Goal: Use online tool/utility: Utilize a website feature to perform a specific function

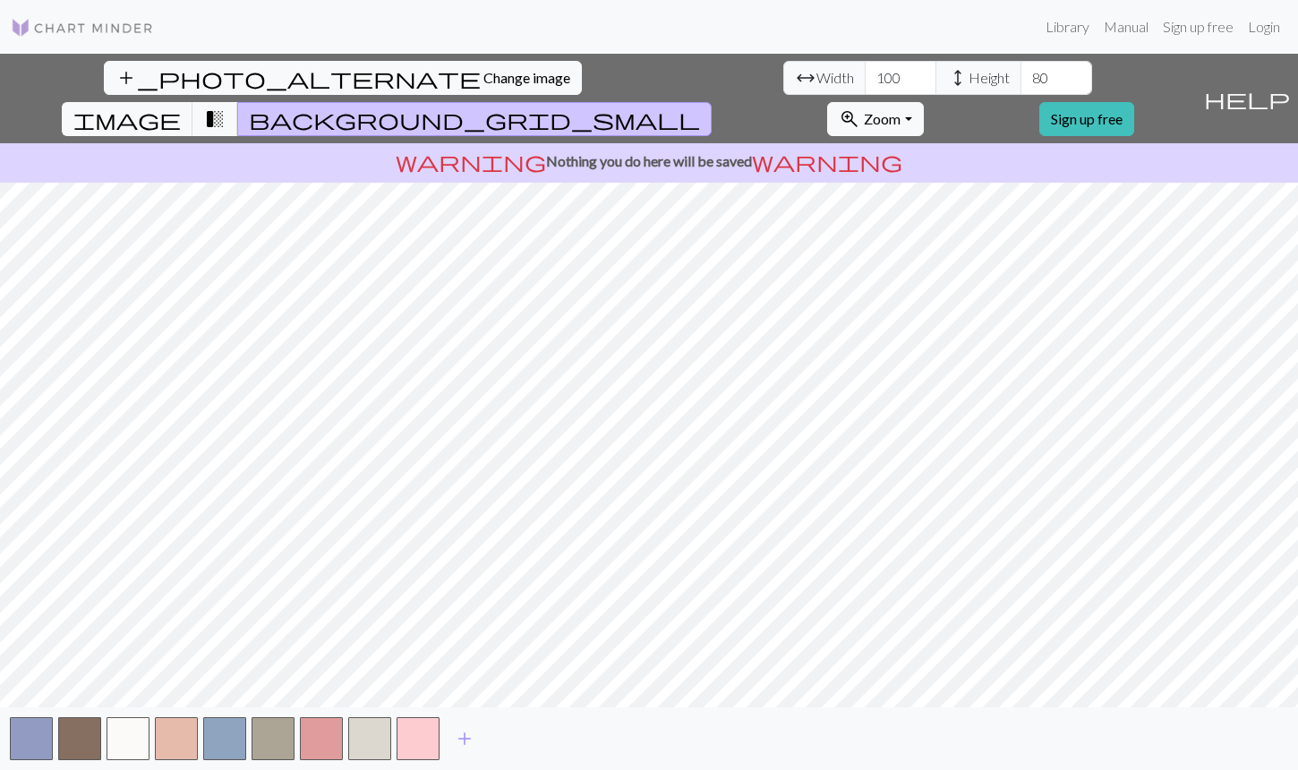
click at [934, 769] on div "add_photo_alternate Change image arrow_range Width 100 height Height 80 image t…" at bounding box center [649, 412] width 1298 height 716
click at [226, 107] on span "transition_fade" at bounding box center [214, 119] width 21 height 25
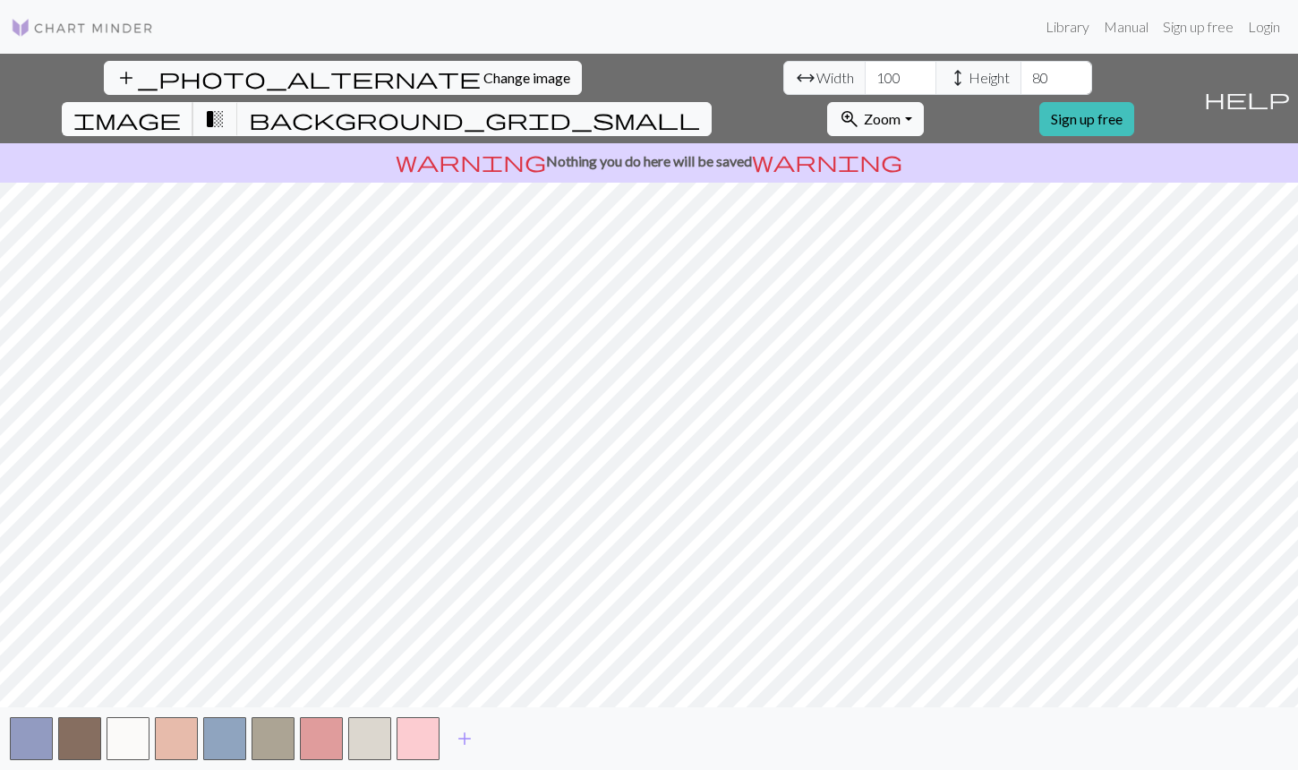
click at [181, 107] on span "image" at bounding box center [126, 119] width 107 height 25
click at [226, 107] on span "transition_fade" at bounding box center [214, 119] width 21 height 25
click at [700, 107] on span "background_grid_small" at bounding box center [474, 119] width 451 height 25
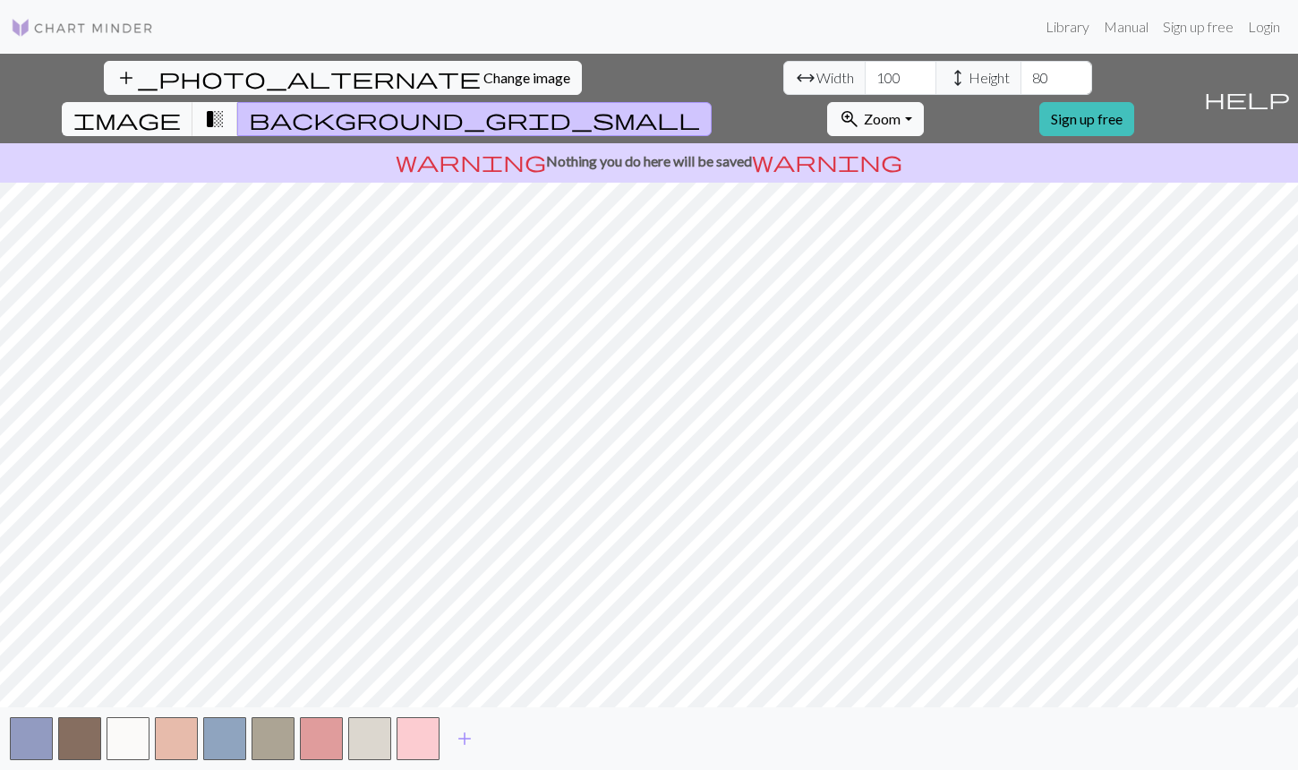
click at [238, 102] on button "transition_fade" at bounding box center [215, 119] width 46 height 34
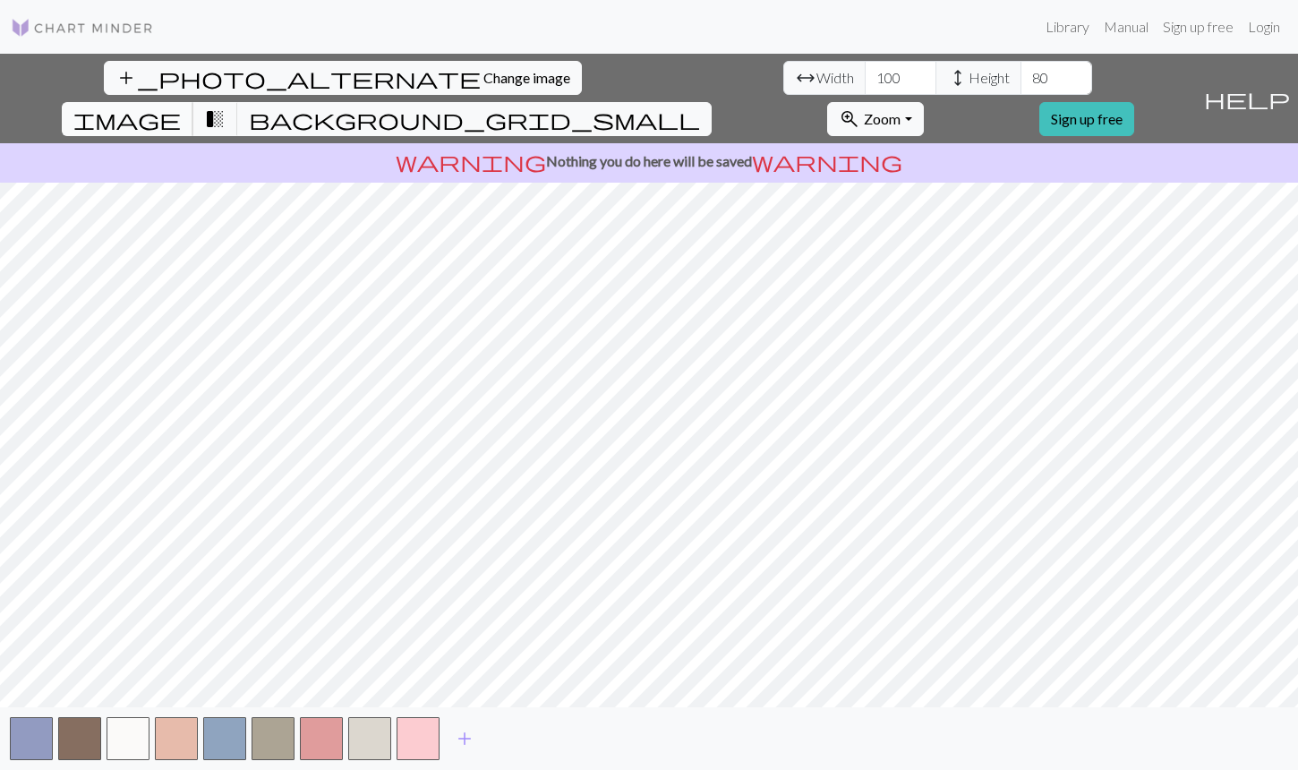
click at [181, 107] on span "image" at bounding box center [126, 119] width 107 height 25
click at [712, 102] on button "background_grid_small" at bounding box center [474, 119] width 474 height 34
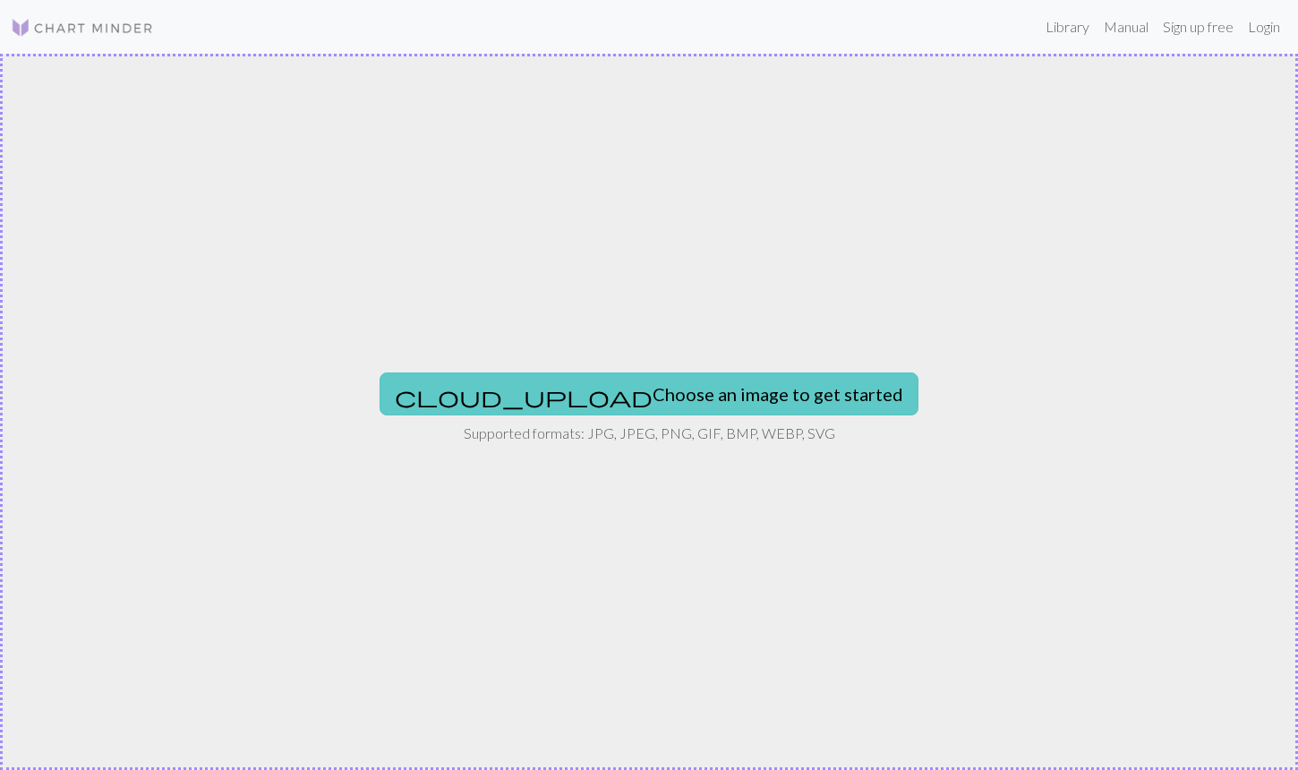
click at [653, 393] on button "cloud_upload Choose an image to get started" at bounding box center [649, 393] width 539 height 43
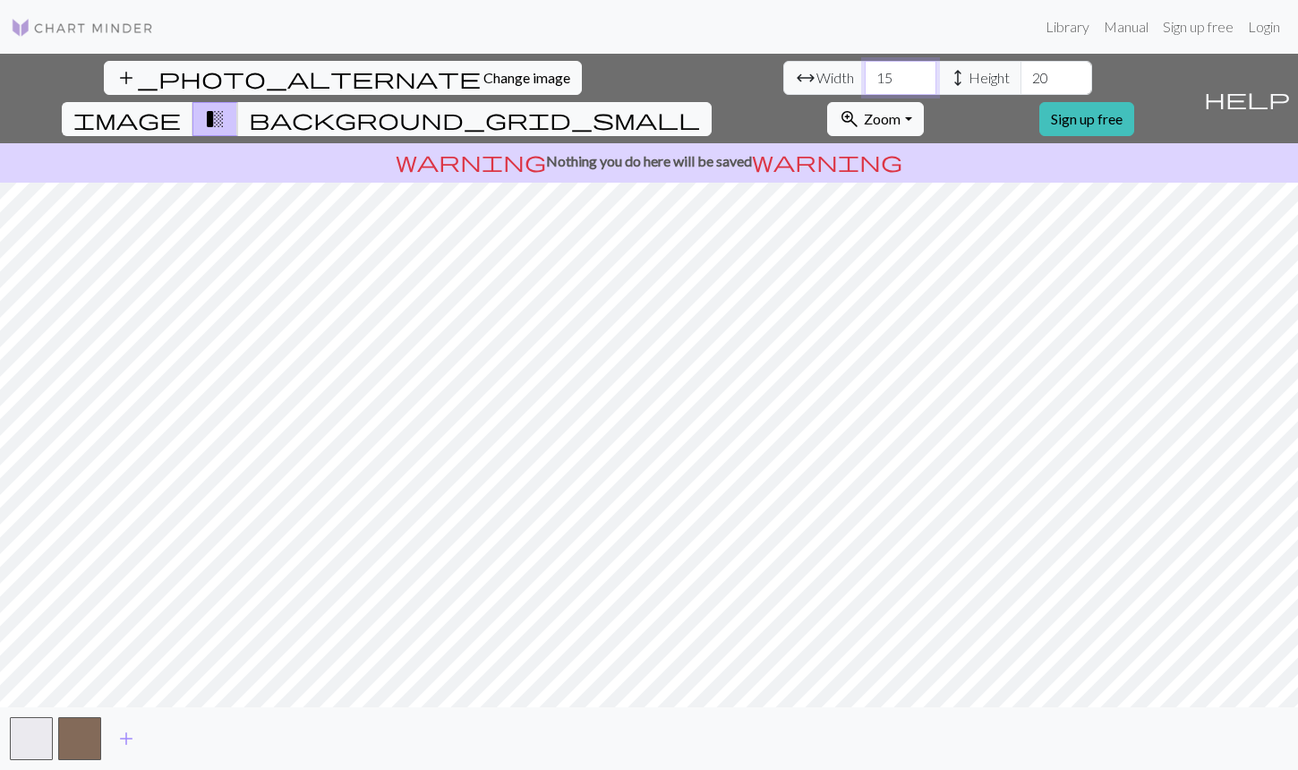
drag, startPoint x: 378, startPoint y: 77, endPoint x: 414, endPoint y: 81, distance: 36.1
click at [865, 81] on input "15" at bounding box center [901, 78] width 72 height 34
type input "100"
drag, startPoint x: 531, startPoint y: 81, endPoint x: 571, endPoint y: 88, distance: 40.8
click at [1021, 88] on input "20" at bounding box center [1057, 78] width 72 height 34
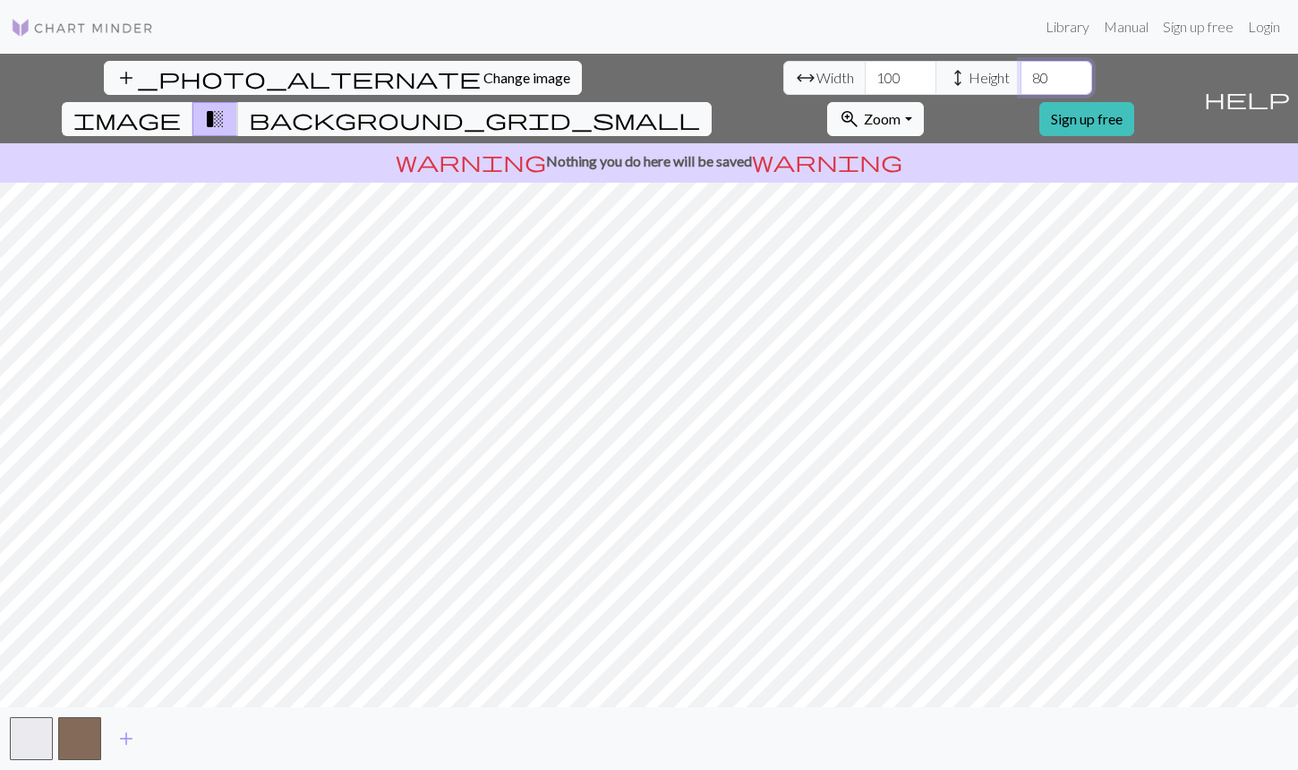
type input "80"
click at [115, 745] on button "add" at bounding box center [126, 739] width 45 height 34
click at [115, 745] on button "button" at bounding box center [128, 738] width 43 height 43
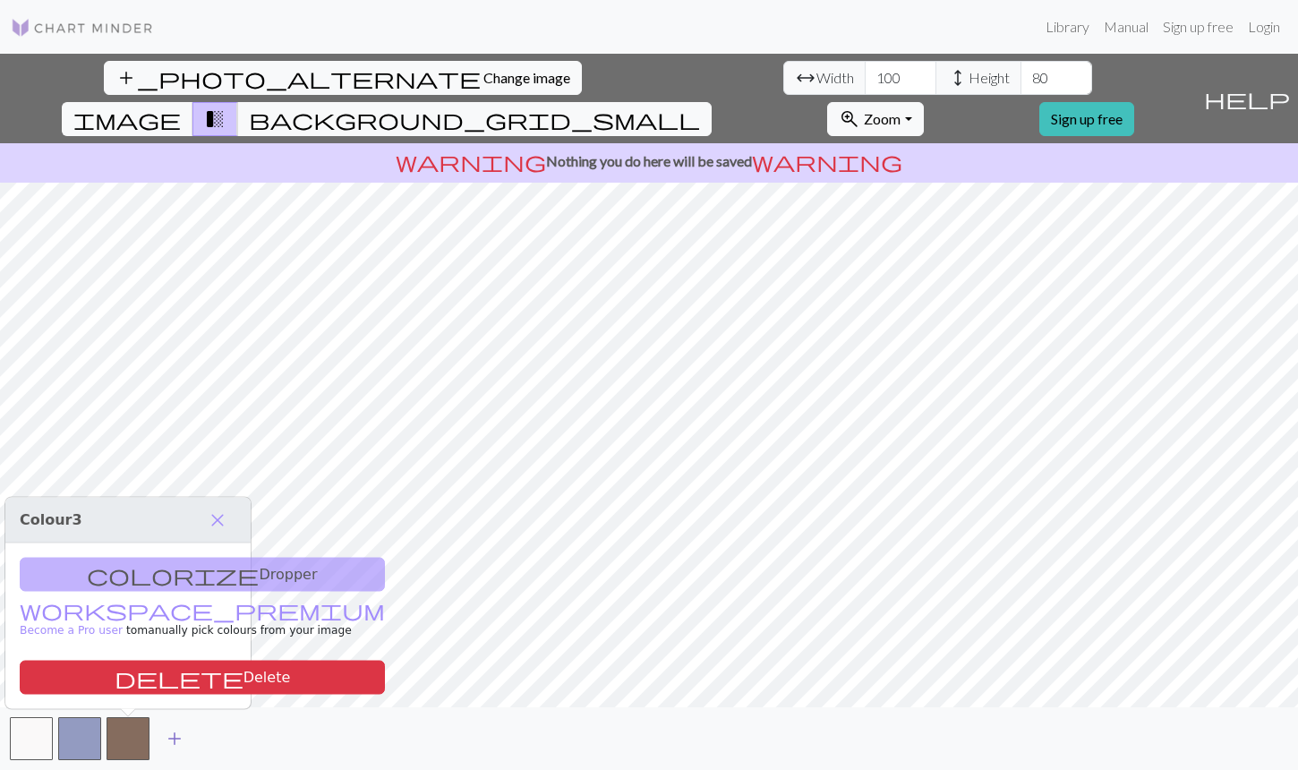
click at [115, 745] on button "button" at bounding box center [128, 738] width 43 height 43
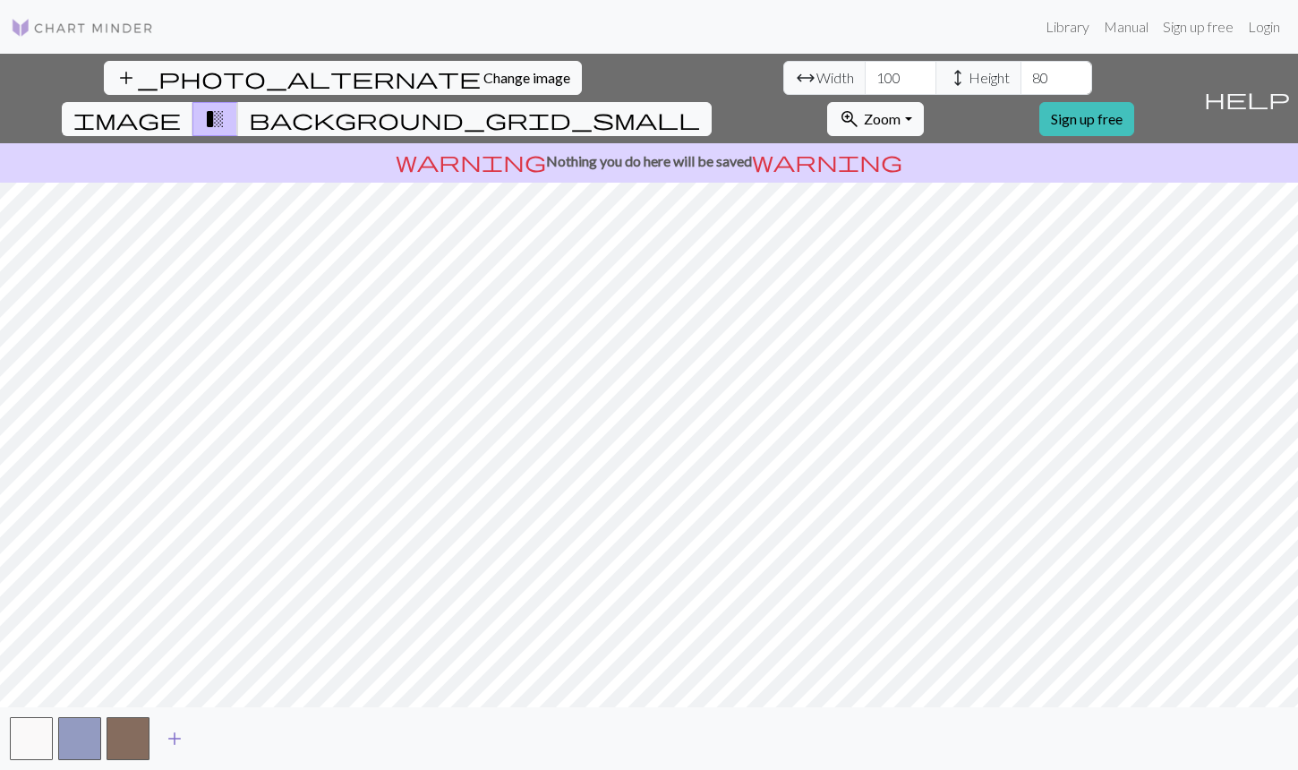
click at [115, 745] on button "button" at bounding box center [128, 738] width 43 height 43
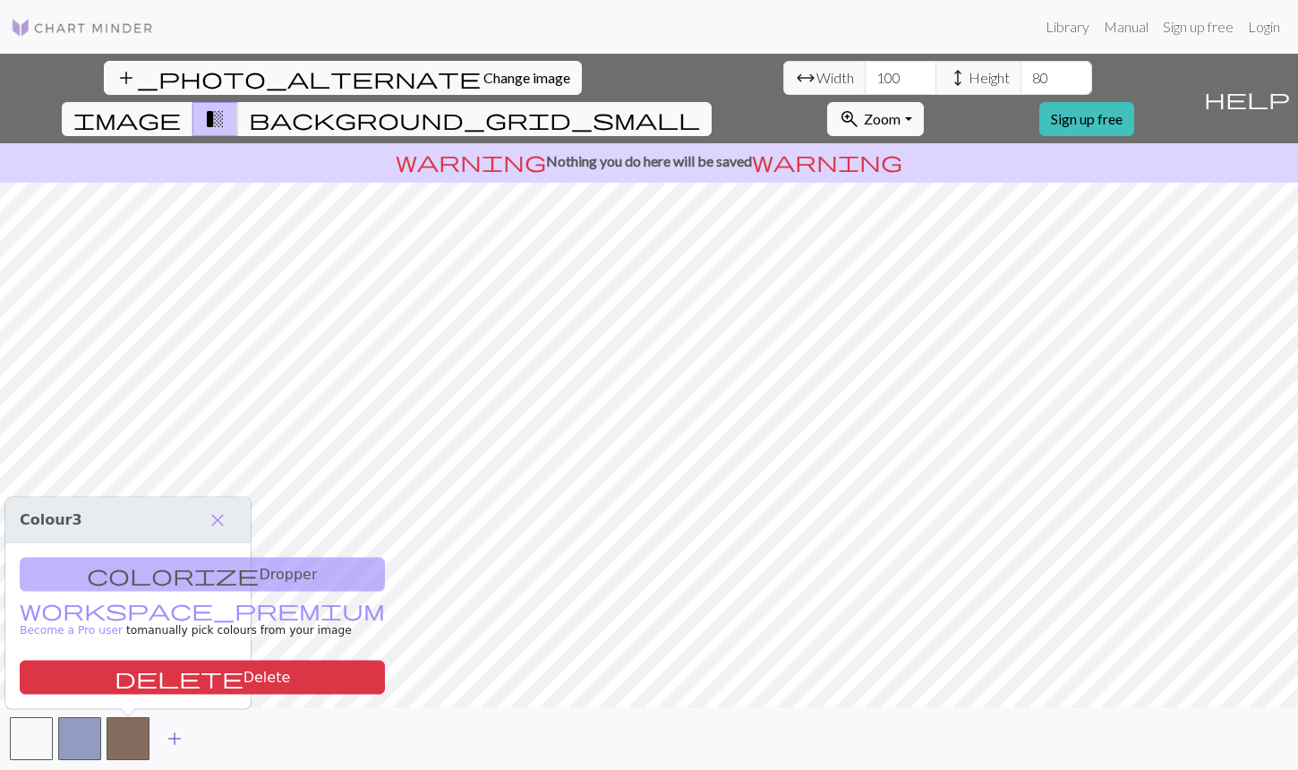
click at [166, 738] on span "add" at bounding box center [174, 738] width 21 height 25
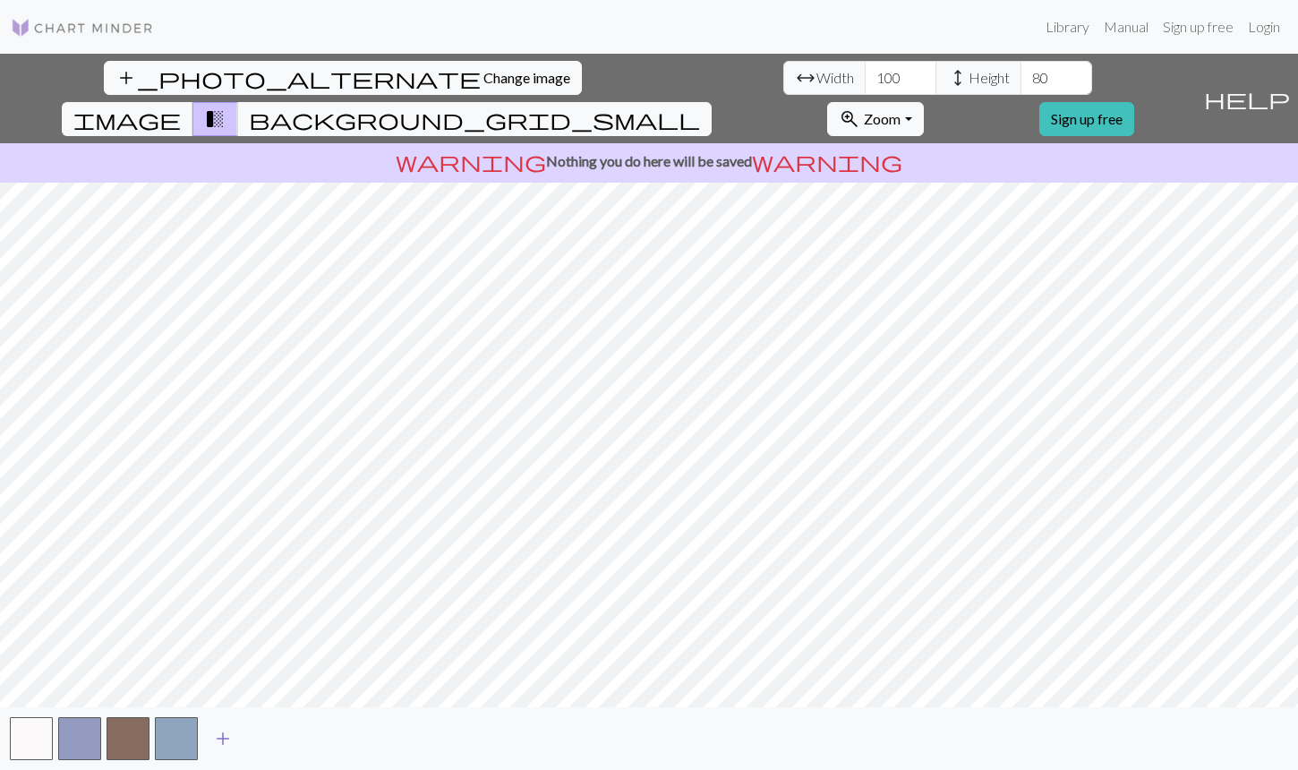
click at [166, 738] on button "button" at bounding box center [176, 738] width 43 height 43
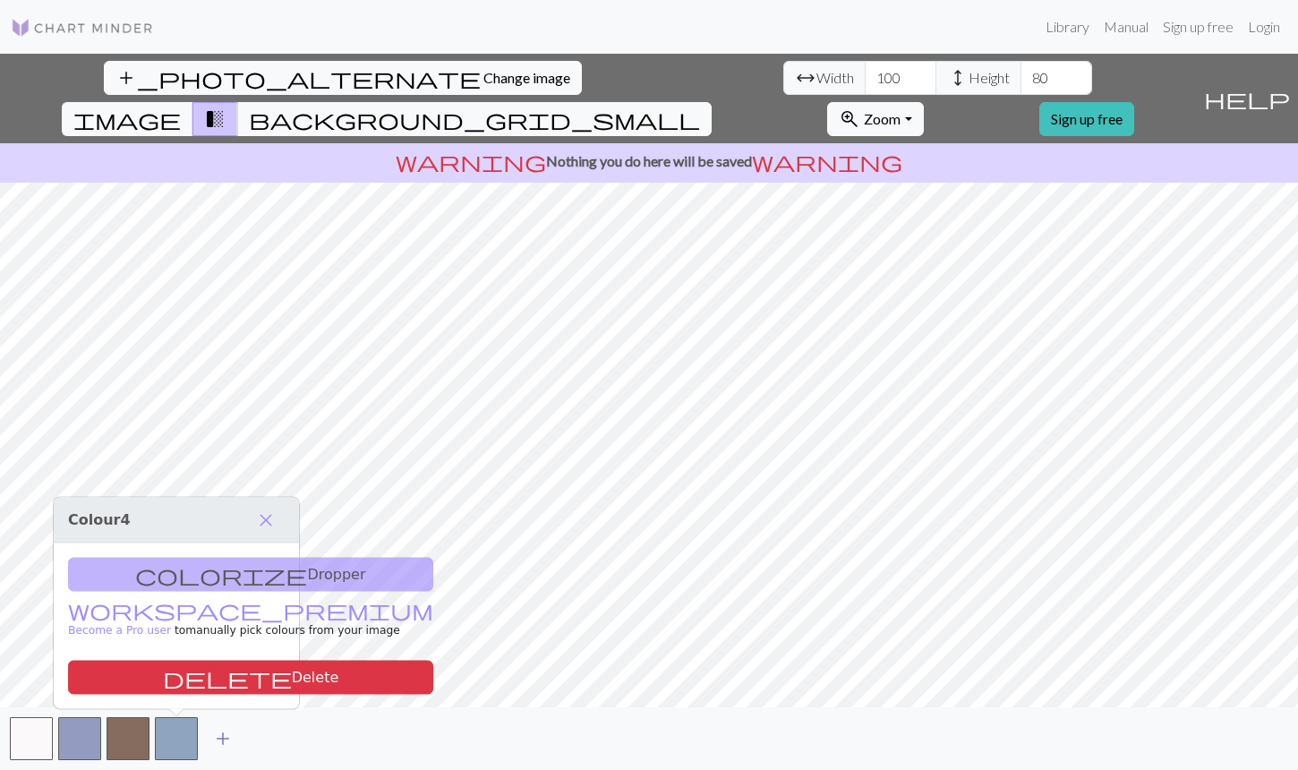
click at [212, 740] on span "add" at bounding box center [222, 738] width 21 height 25
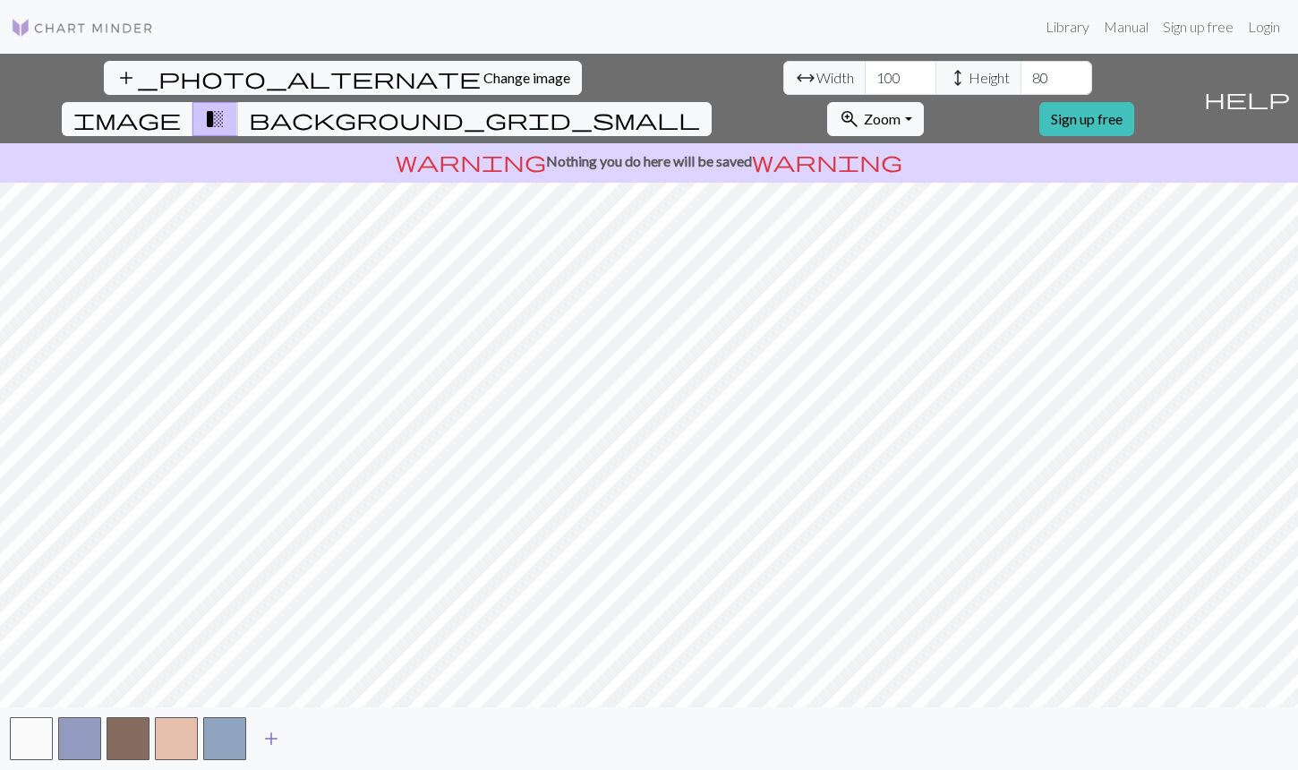
click at [269, 739] on span "add" at bounding box center [271, 738] width 21 height 25
click at [311, 736] on span "add" at bounding box center [319, 738] width 21 height 25
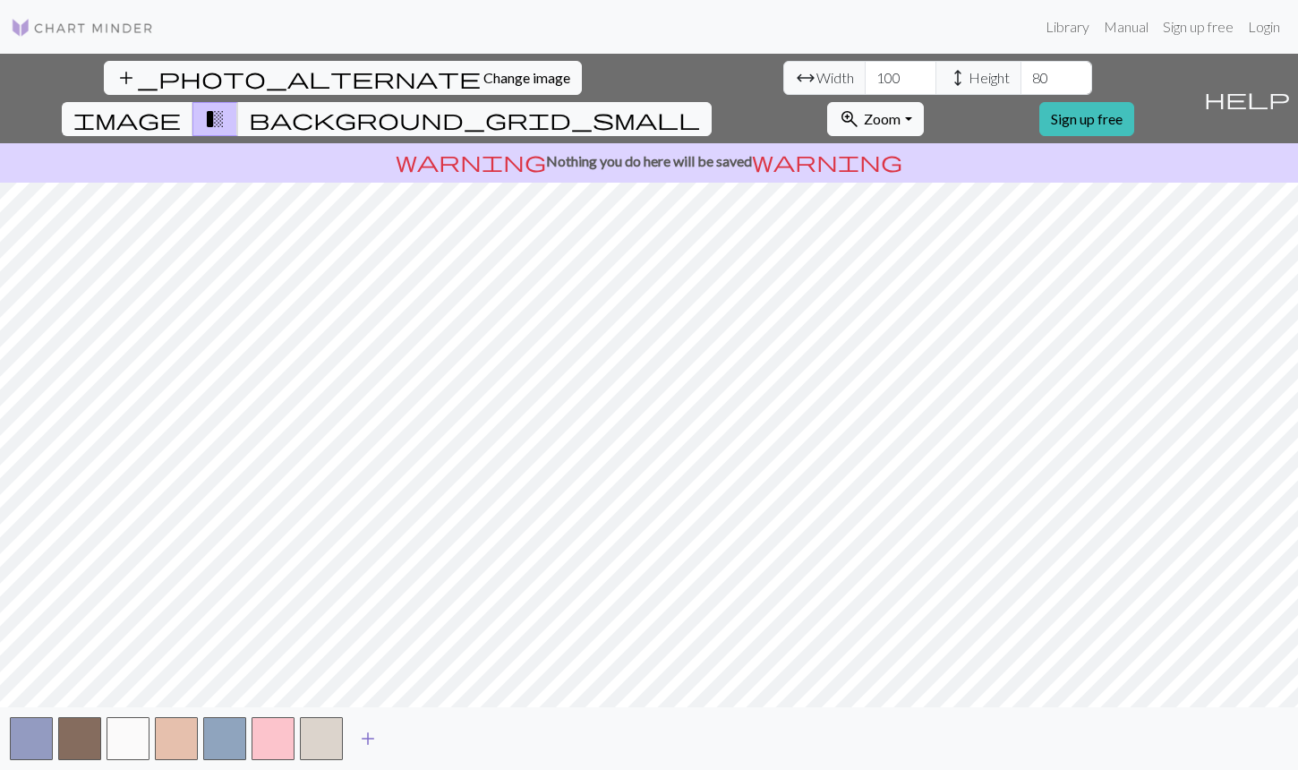
click at [376, 741] on span "add" at bounding box center [367, 738] width 21 height 25
click at [433, 733] on button "add" at bounding box center [416, 739] width 45 height 34
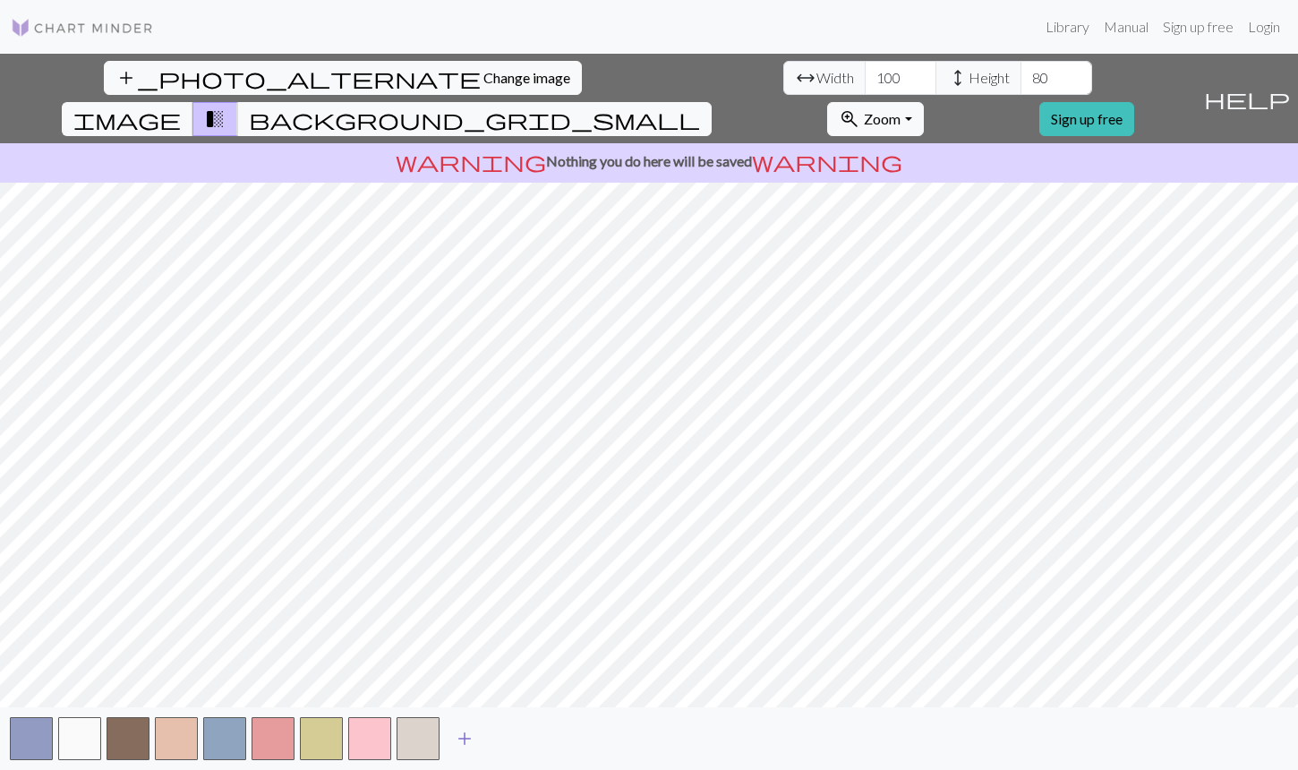
click at [465, 738] on span "add" at bounding box center [464, 738] width 21 height 25
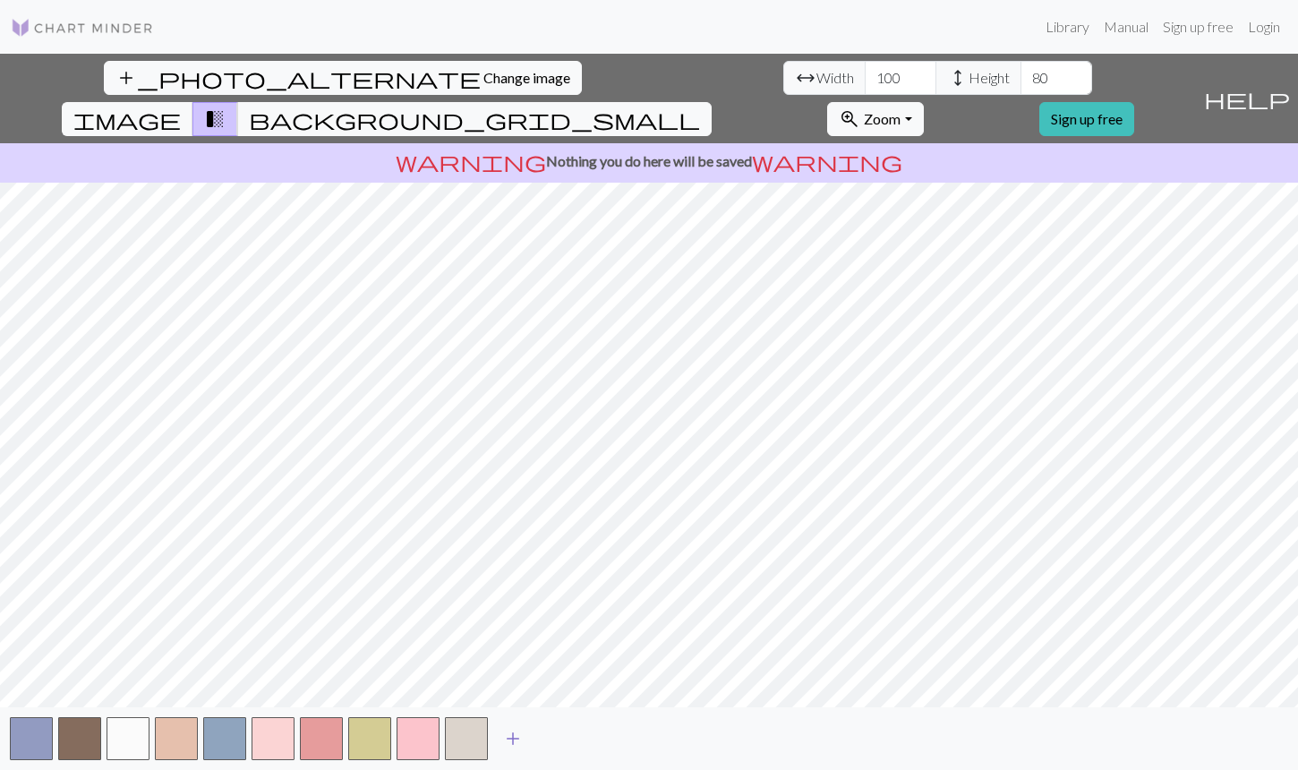
click at [510, 739] on span "add" at bounding box center [512, 738] width 21 height 25
click at [700, 107] on span "background_grid_small" at bounding box center [474, 119] width 451 height 25
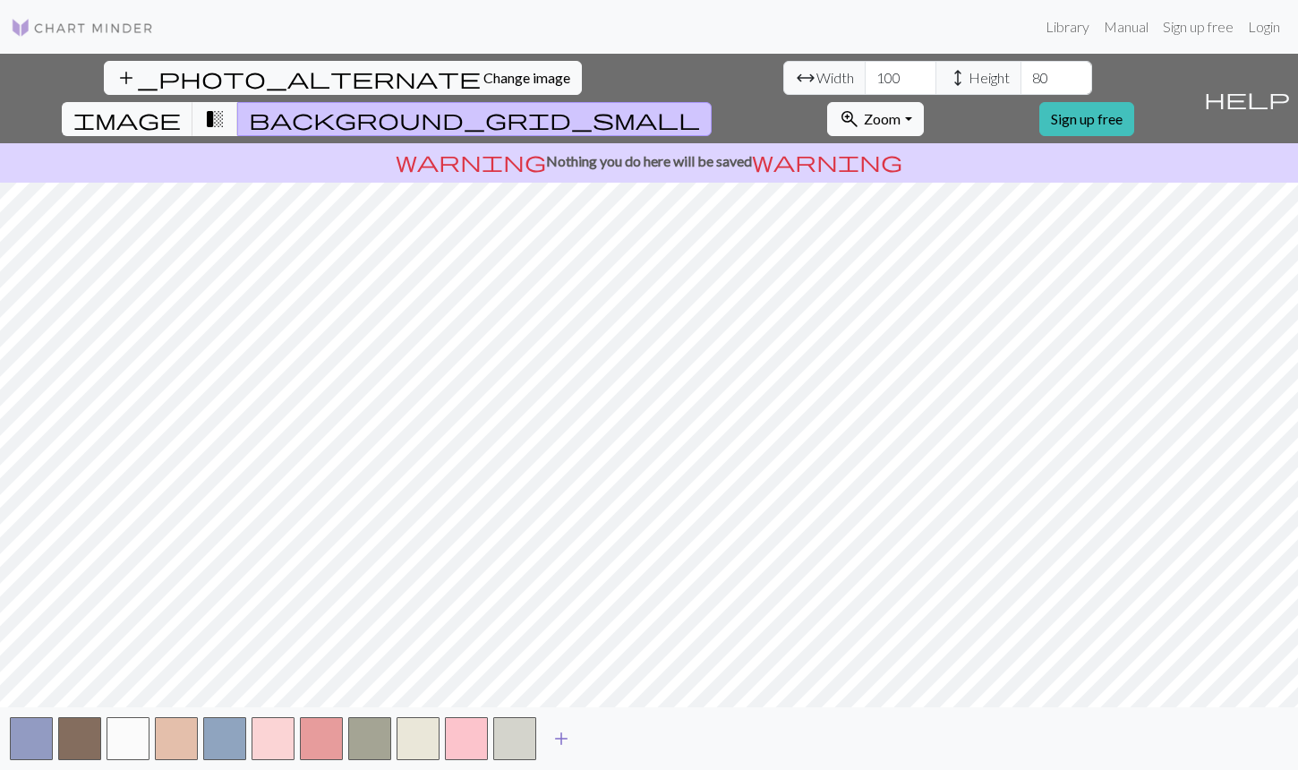
click at [566, 730] on span "add" at bounding box center [561, 738] width 21 height 25
click at [566, 729] on button "button" at bounding box center [563, 738] width 43 height 43
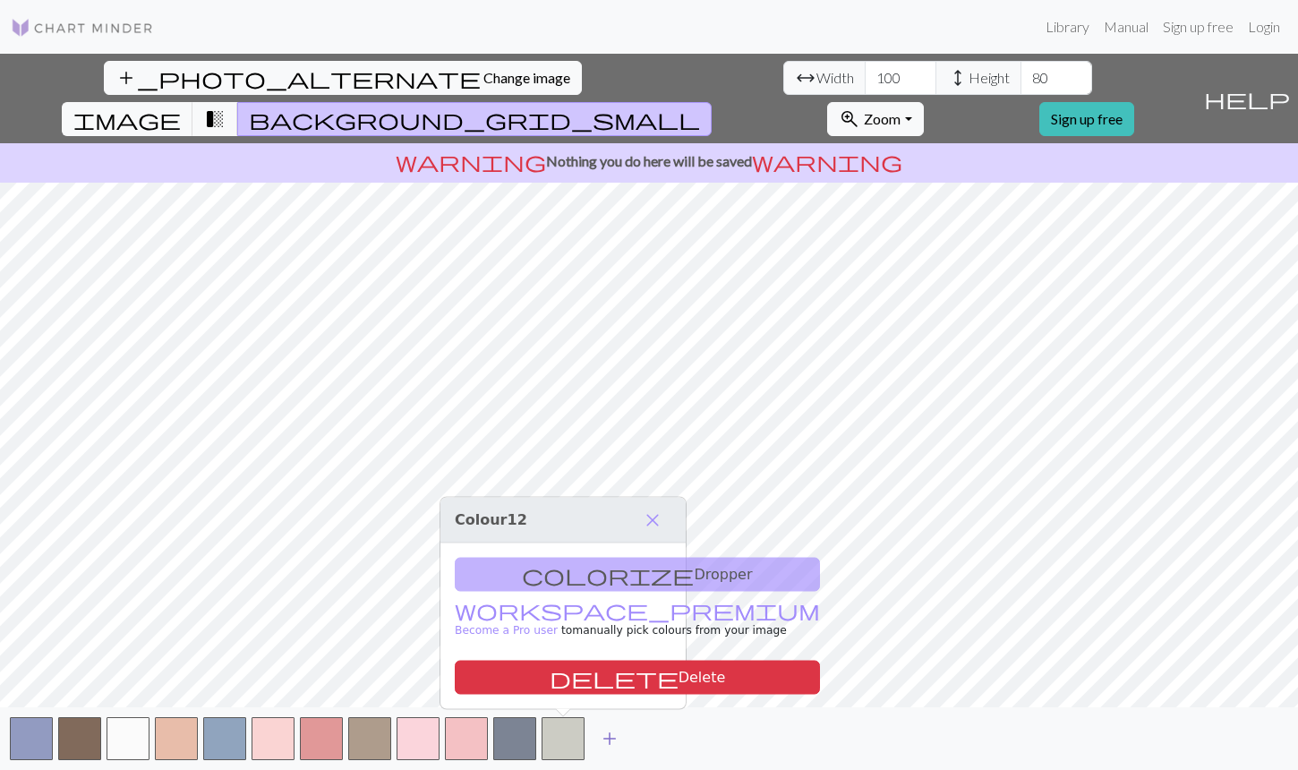
click at [615, 739] on span "add" at bounding box center [609, 738] width 21 height 25
